Goal: Information Seeking & Learning: Learn about a topic

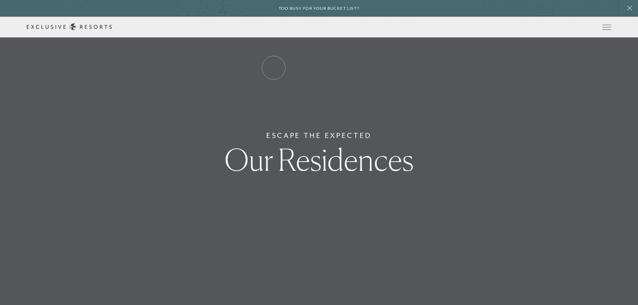
click at [0, 0] on link "Residence Collection" at bounding box center [0, 0] width 0 height 0
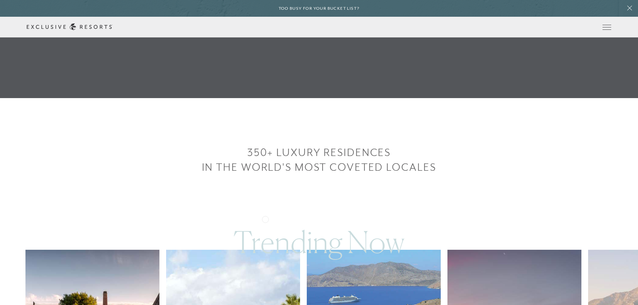
scroll to position [201, 0]
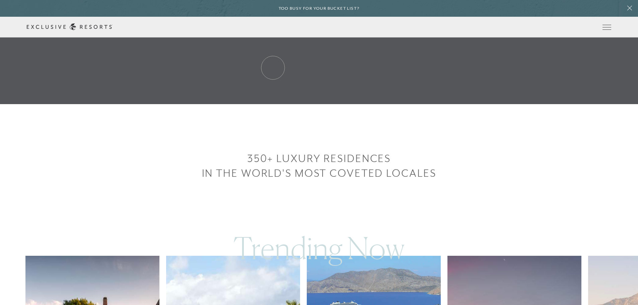
click at [0, 0] on link "Residence Collection" at bounding box center [0, 0] width 0 height 0
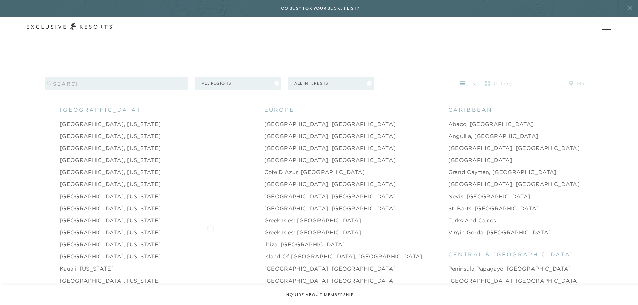
scroll to position [669, 0]
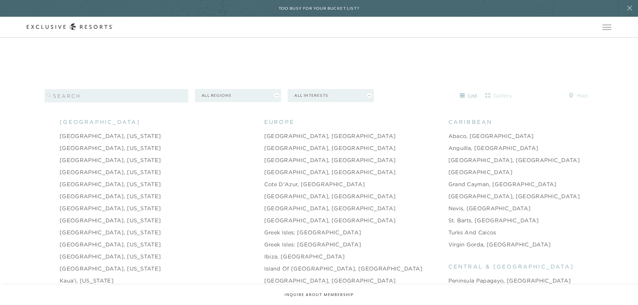
click at [72, 144] on link "Austin, Texas" at bounding box center [110, 148] width 101 height 8
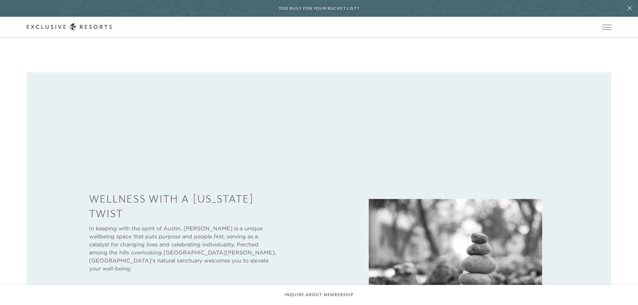
scroll to position [268, 0]
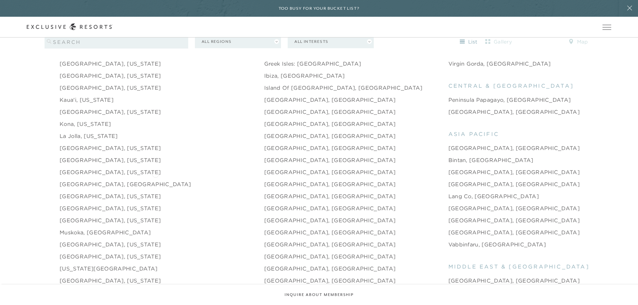
scroll to position [803, 0]
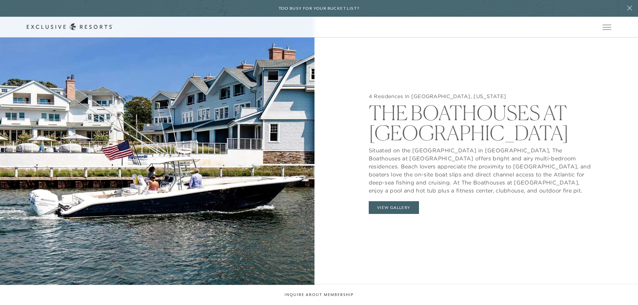
scroll to position [736, 0]
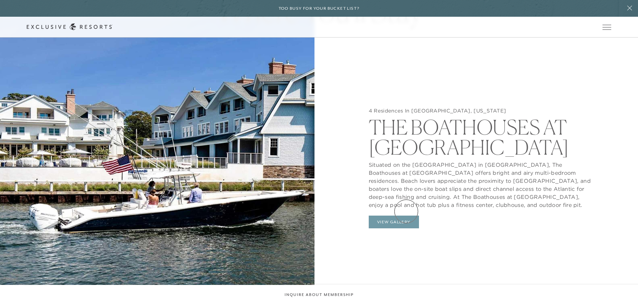
click at [406, 216] on button "View Gallery" at bounding box center [393, 222] width 50 height 13
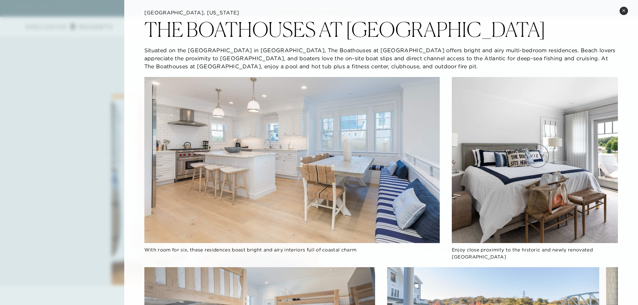
scroll to position [0, 0]
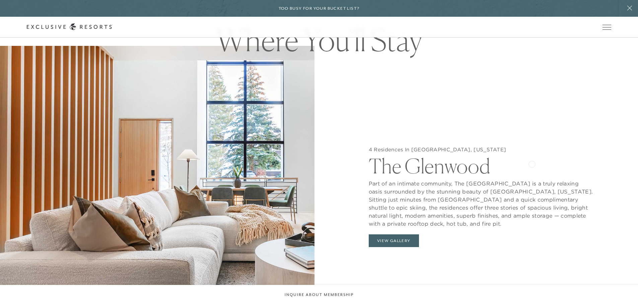
scroll to position [736, 0]
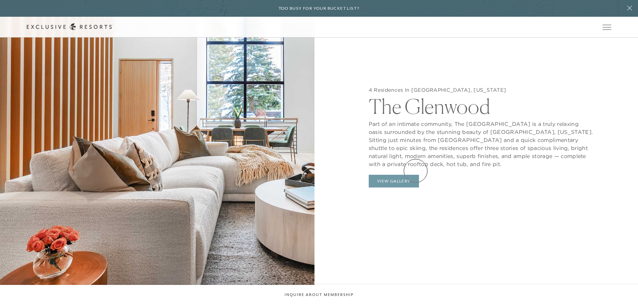
click at [415, 175] on button "View Gallery" at bounding box center [393, 181] width 50 height 13
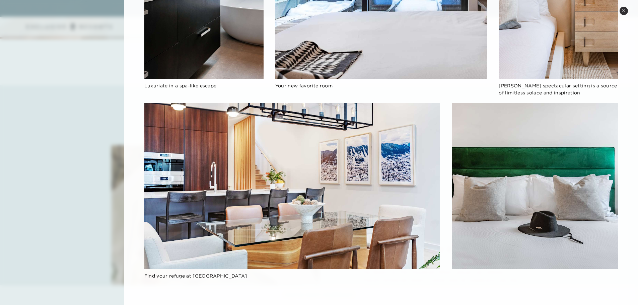
scroll to position [1038, 0]
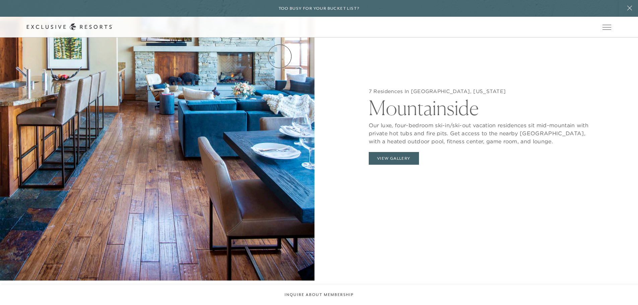
scroll to position [837, 0]
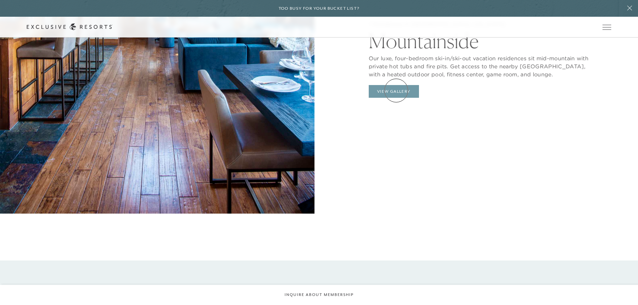
click at [396, 90] on button "View Gallery" at bounding box center [393, 91] width 50 height 13
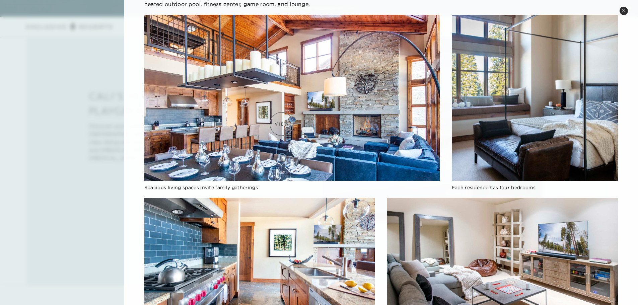
scroll to position [67, 0]
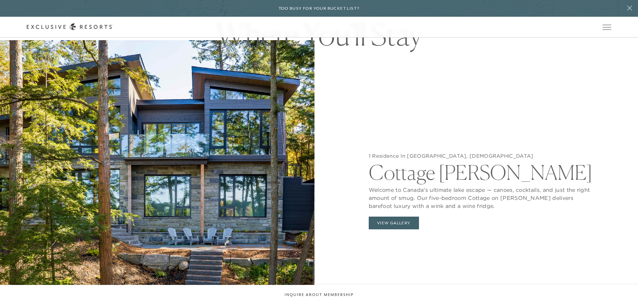
scroll to position [703, 0]
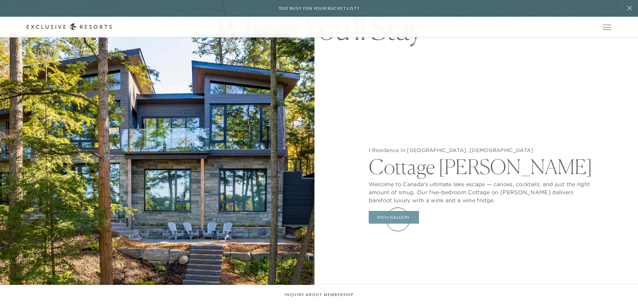
click at [397, 219] on button "View Gallery" at bounding box center [393, 217] width 50 height 13
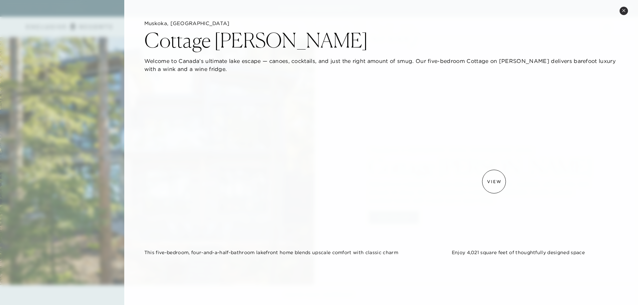
scroll to position [167, 0]
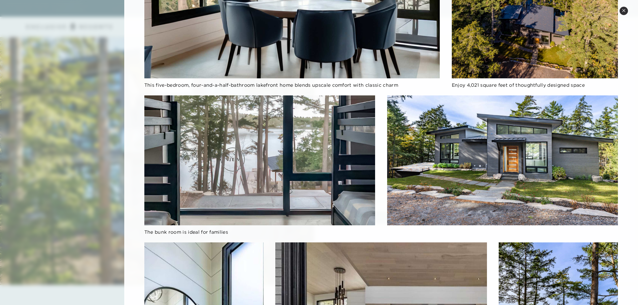
click at [233, 159] on img at bounding box center [259, 160] width 231 height 130
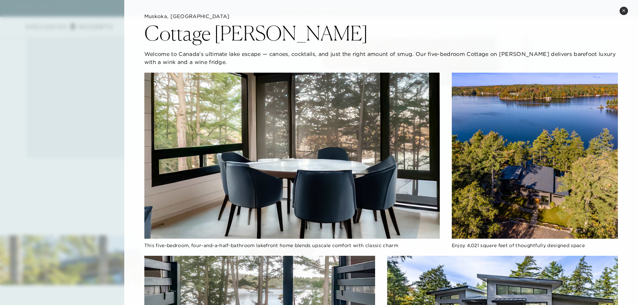
scroll to position [0, 0]
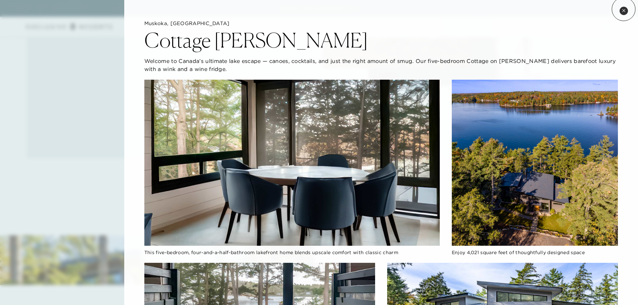
click at [623, 9] on icon at bounding box center [624, 11] width 4 height 4
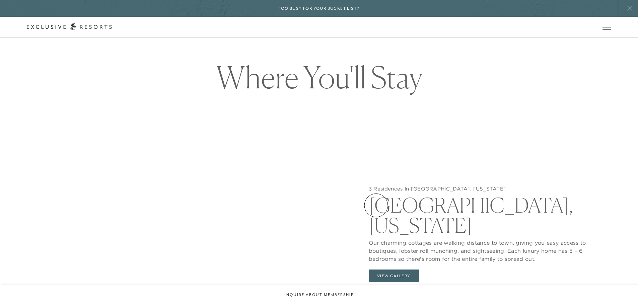
scroll to position [736, 0]
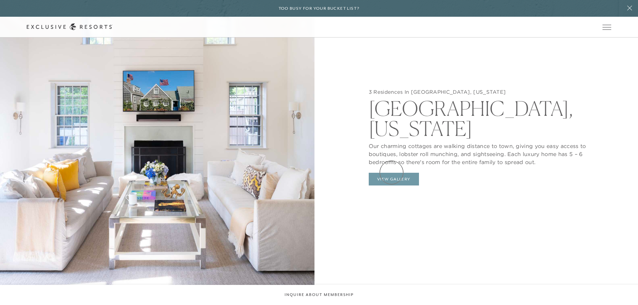
click at [391, 173] on button "View Gallery" at bounding box center [393, 179] width 50 height 13
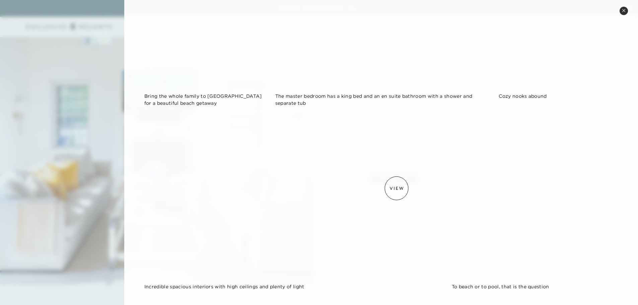
scroll to position [1114, 0]
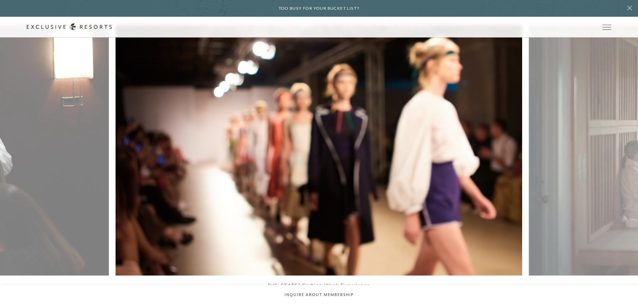
scroll to position [2376, 0]
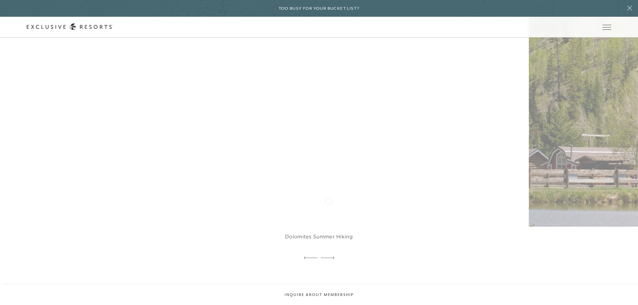
scroll to position [1540, 0]
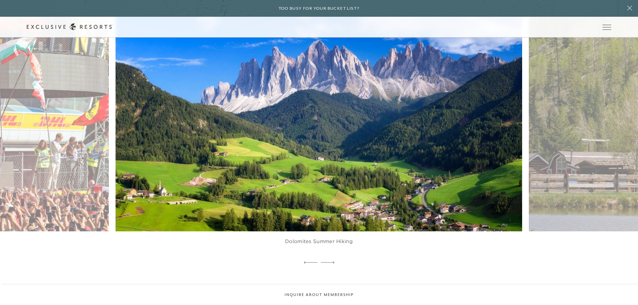
click at [328, 200] on img at bounding box center [331, 106] width 447 height 275
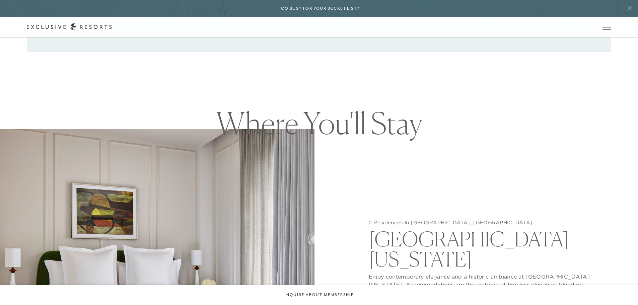
scroll to position [703, 0]
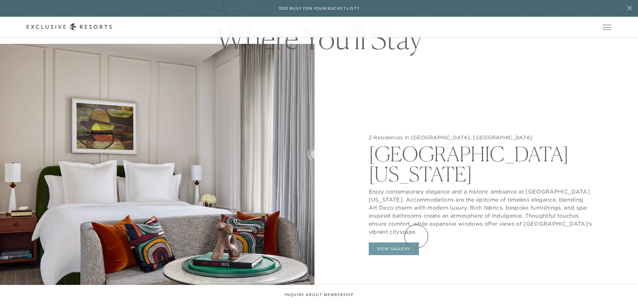
click at [416, 242] on button "View Gallery" at bounding box center [393, 248] width 50 height 13
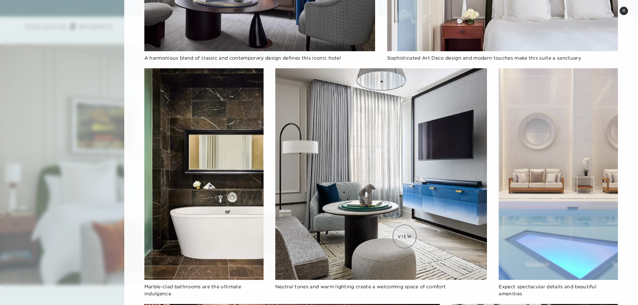
scroll to position [182, 0]
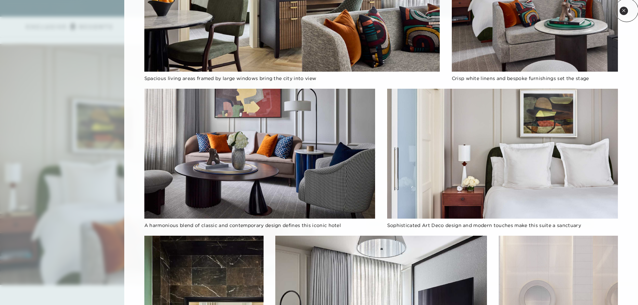
click at [625, 10] on icon at bounding box center [624, 11] width 4 height 4
